Goal: Task Accomplishment & Management: Manage account settings

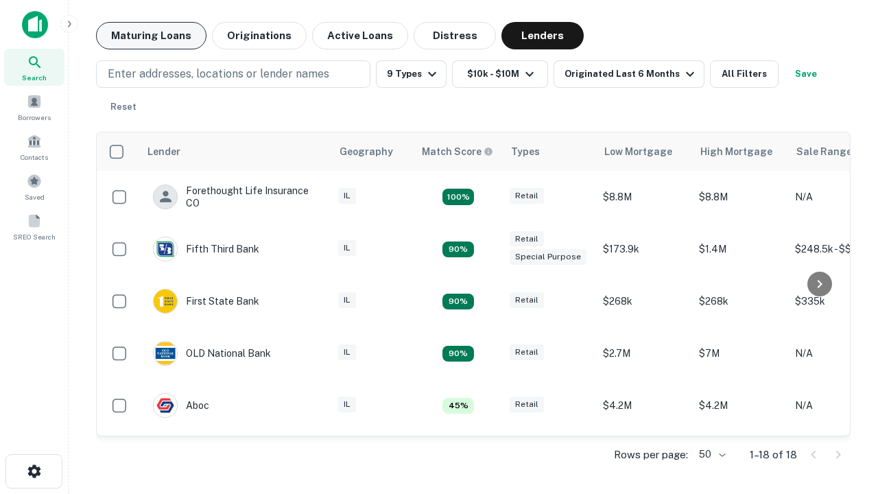
click at [151, 36] on button "Maturing Loans" at bounding box center [151, 35] width 110 height 27
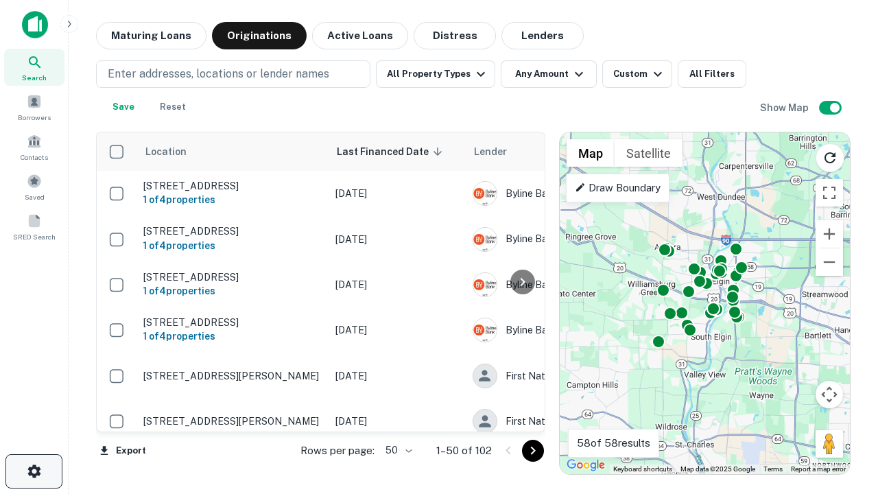
click at [34, 471] on icon "button" at bounding box center [34, 471] width 16 height 16
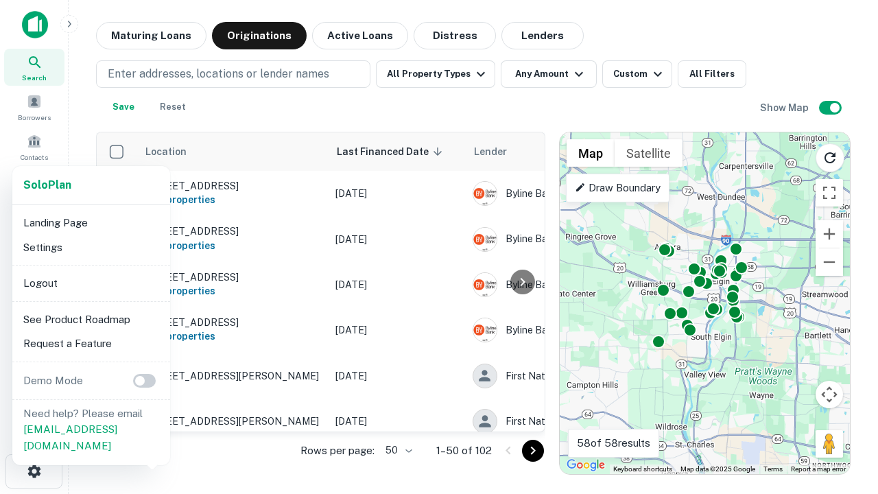
click at [91, 283] on li "Logout" at bounding box center [91, 283] width 147 height 25
